Goal: Task Accomplishment & Management: Use online tool/utility

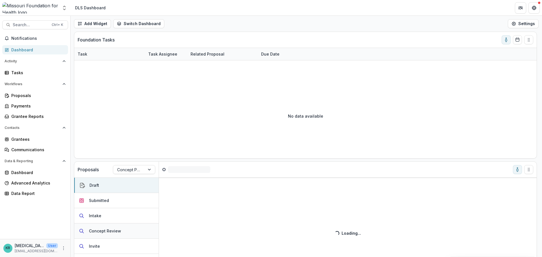
click at [130, 233] on button "Concept Review" at bounding box center [116, 231] width 84 height 15
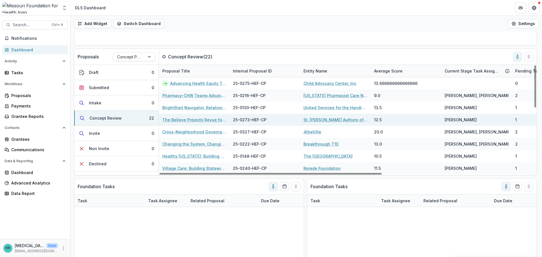
click at [211, 118] on link "The Believe Projects Revue for Preschools" at bounding box center [194, 120] width 64 height 6
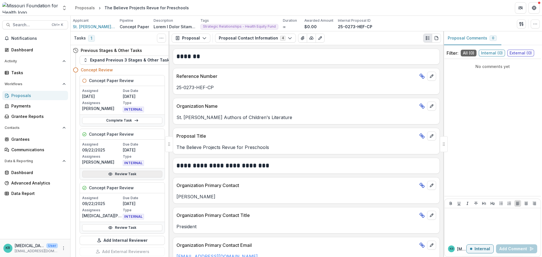
click at [106, 175] on link "Review Task" at bounding box center [122, 174] width 80 height 7
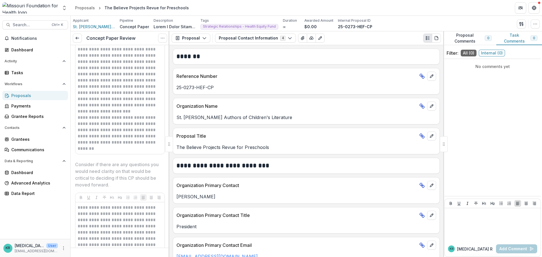
scroll to position [1299, 0]
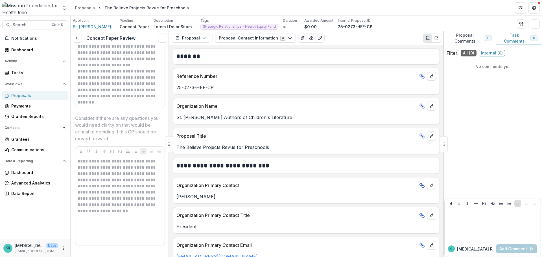
drag, startPoint x: 109, startPoint y: 121, endPoint x: 100, endPoint y: 117, distance: 9.1
click at [100, 110] on div "**********" at bounding box center [120, 38] width 90 height 145
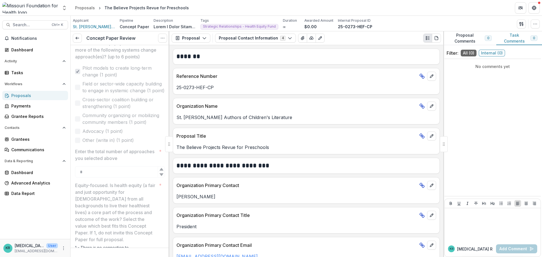
scroll to position [171, 0]
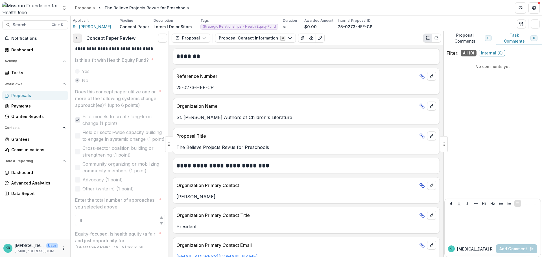
click at [77, 35] on link at bounding box center [77, 38] width 9 height 9
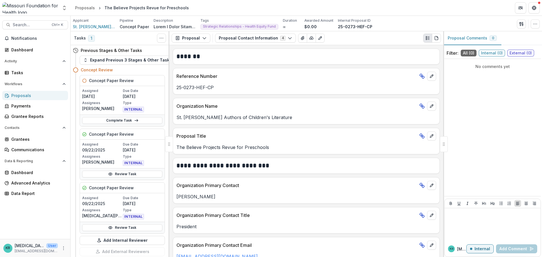
click at [26, 94] on div "Proposals" at bounding box center [37, 96] width 52 height 6
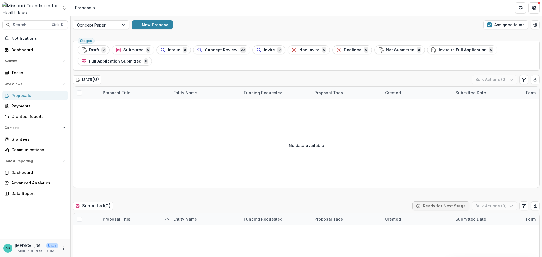
click at [29, 99] on link "Proposals" at bounding box center [35, 95] width 66 height 9
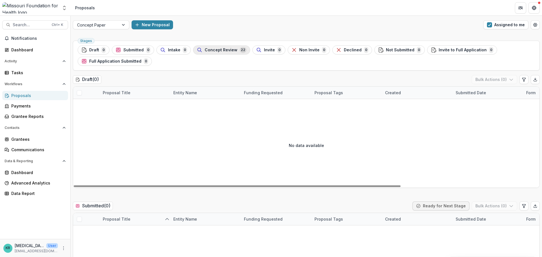
click at [207, 49] on span "Concept Review" at bounding box center [221, 50] width 33 height 5
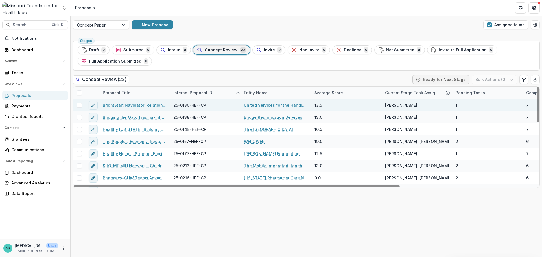
click at [138, 106] on link "BrightStart Navigator: Relational Navigation for Developmental Equity in [GEOGR…" at bounding box center [135, 105] width 64 height 6
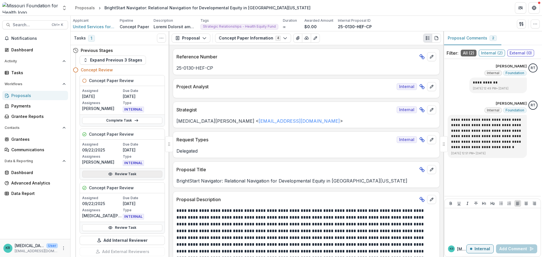
click at [132, 174] on link "Review Task" at bounding box center [122, 174] width 80 height 7
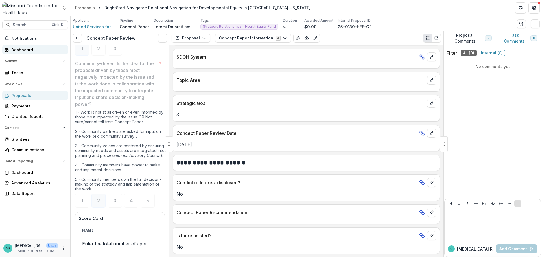
scroll to position [819, 0]
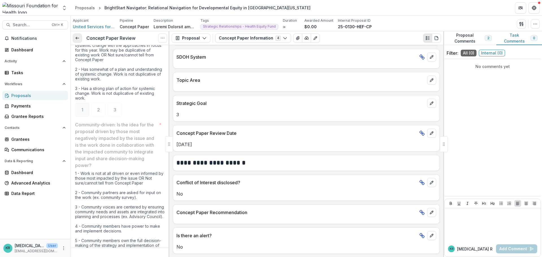
click at [75, 39] on icon at bounding box center [77, 38] width 5 height 5
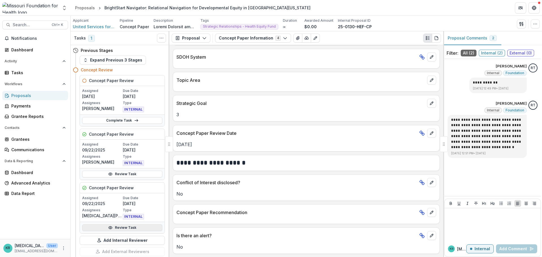
click at [94, 227] on link "Review Task" at bounding box center [122, 227] width 80 height 7
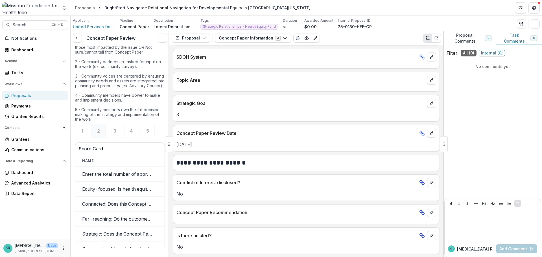
scroll to position [847, 0]
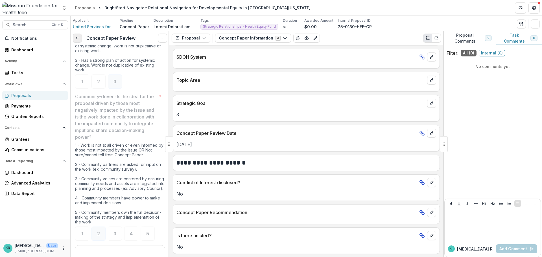
click at [78, 42] on link at bounding box center [77, 38] width 9 height 9
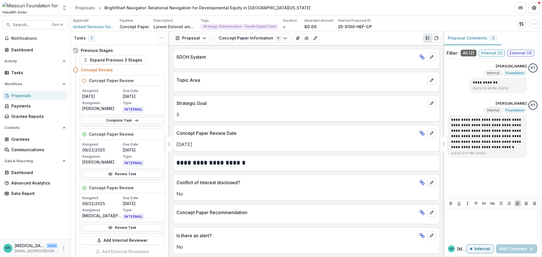
click at [37, 99] on link "Proposals" at bounding box center [35, 95] width 66 height 9
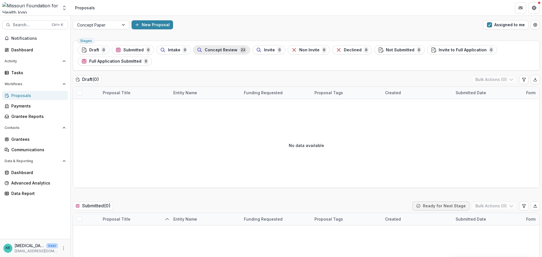
click at [211, 54] on button "Concept Review 22" at bounding box center [221, 49] width 57 height 9
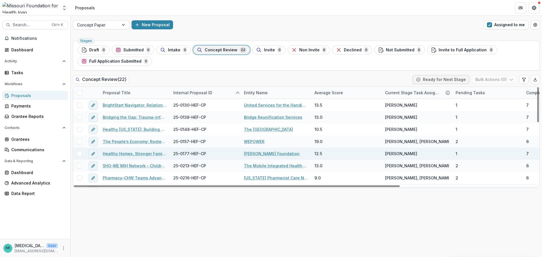
click at [117, 155] on link "Healthy Homes, Stronger Families" at bounding box center [135, 154] width 64 height 6
